Goal: Check status

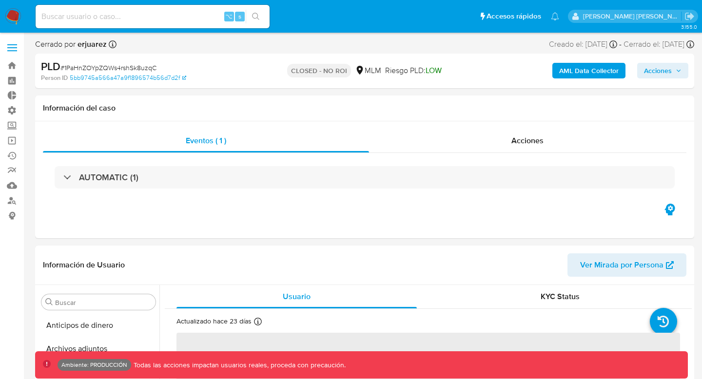
scroll to position [412, 0]
select select "10"
click at [18, 178] on link "Mulan" at bounding box center [58, 185] width 116 height 15
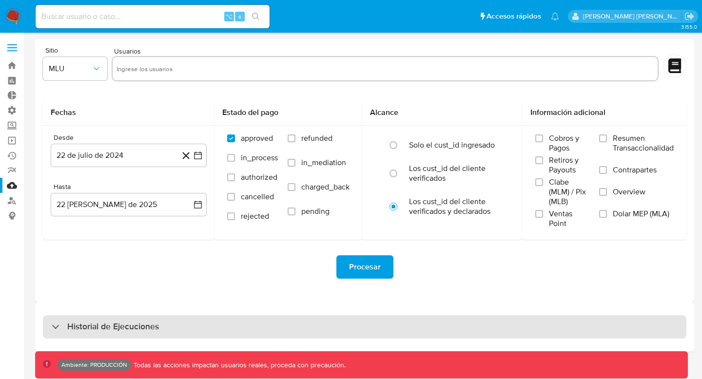
click at [170, 332] on div "Historial de Ejecuciones" at bounding box center [364, 326] width 643 height 23
select select "10"
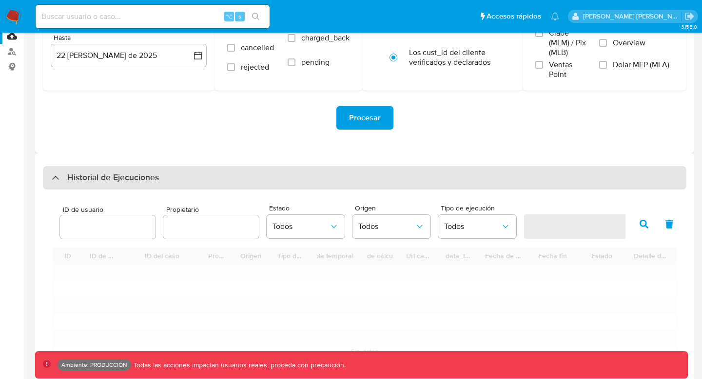
scroll to position [174, 0]
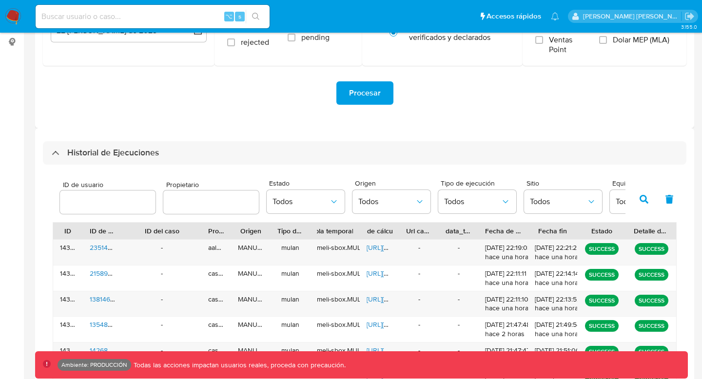
click at [68, 236] on div "ID" at bounding box center [68, 231] width 16 height 10
click at [68, 232] on div "ID" at bounding box center [68, 231] width 16 height 10
click at [668, 199] on icon "button" at bounding box center [669, 199] width 8 height 9
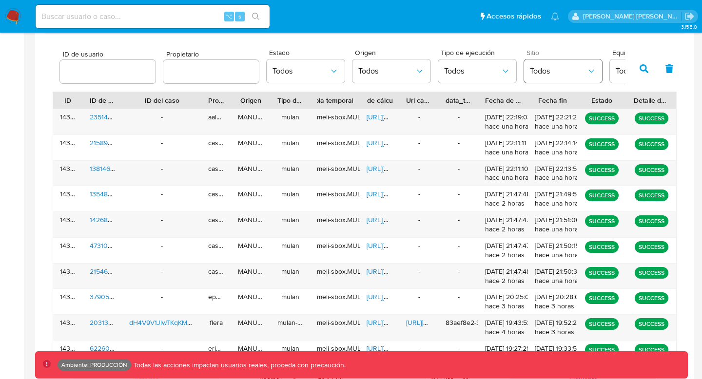
scroll to position [348, 0]
